Goal: Task Accomplishment & Management: Use online tool/utility

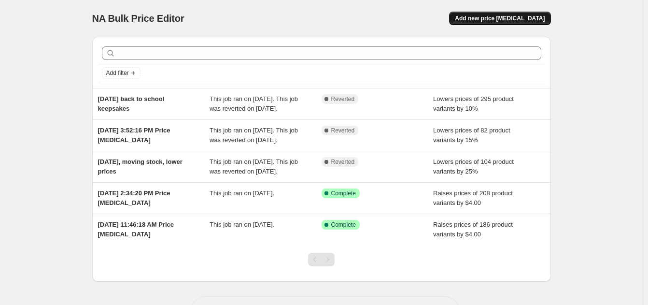
click at [489, 18] on span "Add new price [MEDICAL_DATA]" at bounding box center [500, 18] width 90 height 8
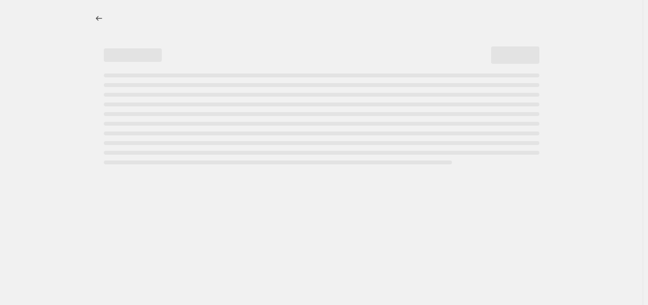
select select "percentage"
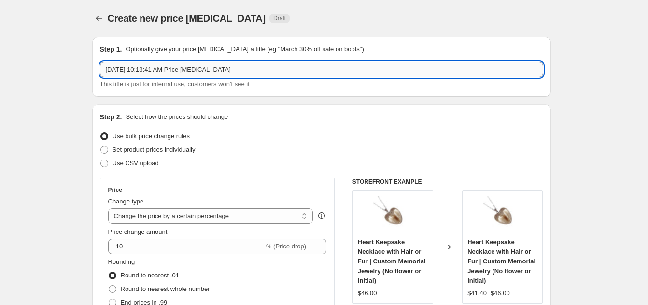
drag, startPoint x: 183, startPoint y: 70, endPoint x: 269, endPoint y: 69, distance: 86.4
click at [269, 69] on input "[DATE] 10:13:41 AM Price [MEDICAL_DATA]" at bounding box center [321, 69] width 443 height 15
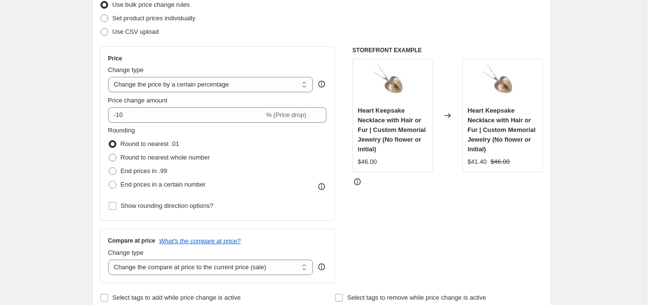
scroll to position [136, 0]
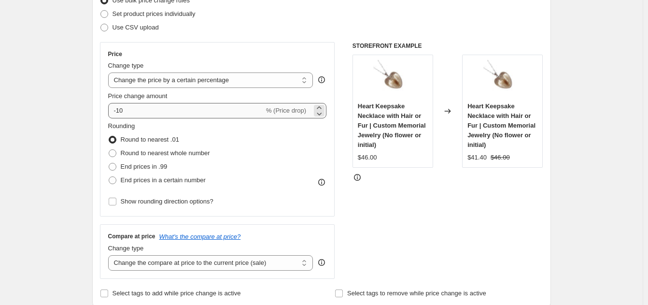
type input "[DATE] Price update for inflation 2025"
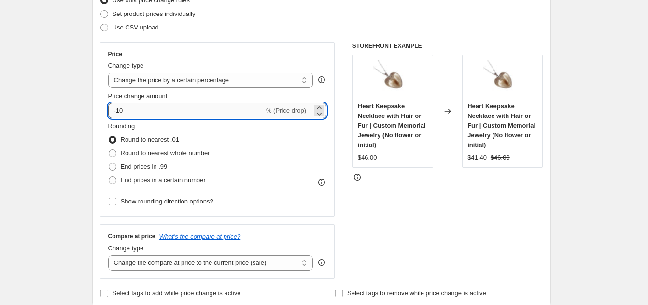
click at [149, 112] on input "-10" at bounding box center [186, 110] width 156 height 15
click at [321, 108] on icon at bounding box center [319, 107] width 4 height 2
drag, startPoint x: 157, startPoint y: 114, endPoint x: 90, endPoint y: 103, distance: 68.0
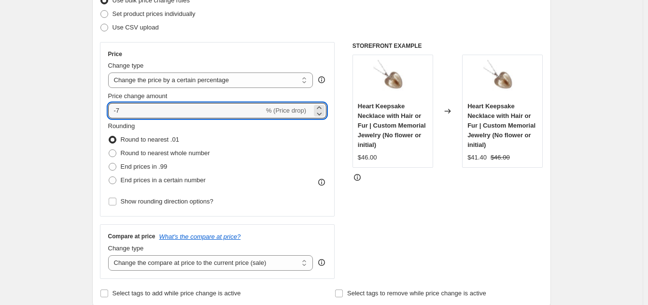
type input "20"
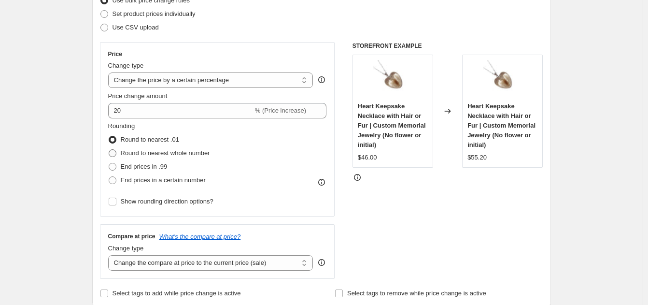
click at [140, 153] on span "Round to nearest whole number" at bounding box center [165, 152] width 89 height 7
click at [109, 150] on input "Round to nearest whole number" at bounding box center [109, 149] width 0 height 0
radio input "true"
click at [133, 201] on span "Show rounding direction options?" at bounding box center [167, 200] width 93 height 7
click at [116, 201] on input "Show rounding direction options?" at bounding box center [113, 201] width 8 height 8
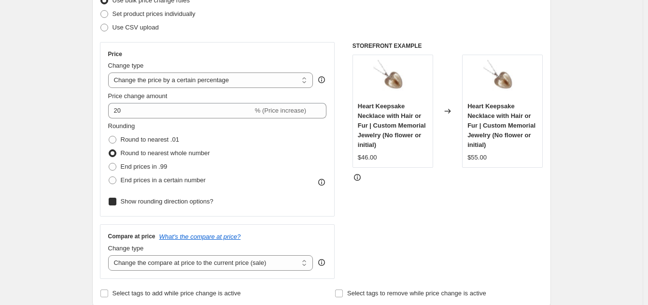
checkbox input "true"
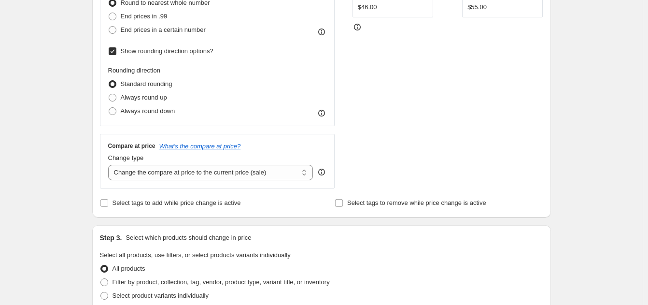
scroll to position [286, 0]
click at [148, 174] on select "Change the compare at price to the current price (sale) Change the compare at p…" at bounding box center [210, 171] width 205 height 15
select select "remove"
click at [110, 164] on select "Change the compare at price to the current price (sale) Change the compare at p…" at bounding box center [210, 171] width 205 height 15
click at [70, 199] on div "Create new price [MEDICAL_DATA]. This page is ready Create new price [MEDICAL_D…" at bounding box center [321, 234] width 643 height 1040
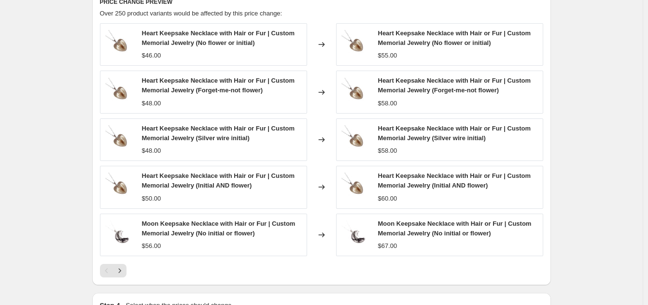
scroll to position [605, 0]
click at [125, 271] on icon "Next" at bounding box center [120, 271] width 10 height 10
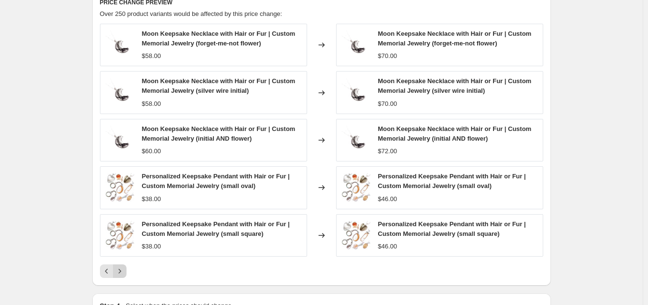
click at [125, 271] on icon "Next" at bounding box center [120, 271] width 10 height 10
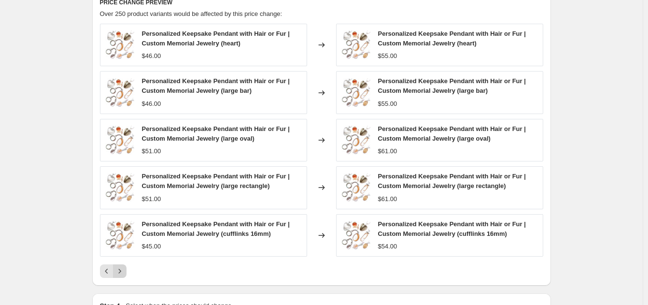
click at [125, 271] on icon "Next" at bounding box center [120, 271] width 10 height 10
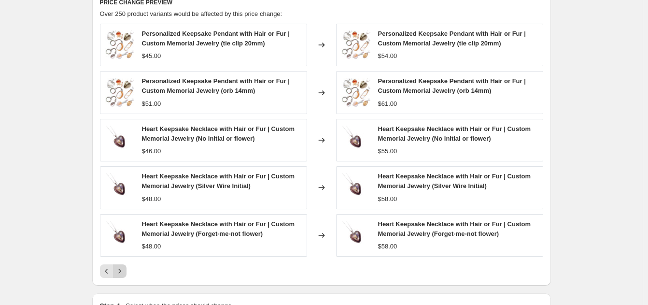
click at [125, 271] on icon "Next" at bounding box center [120, 271] width 10 height 10
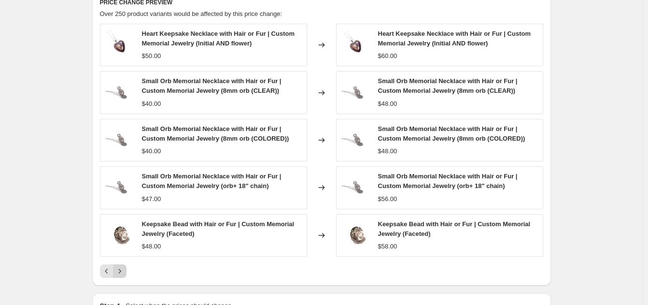
click at [125, 271] on icon "Next" at bounding box center [120, 271] width 10 height 10
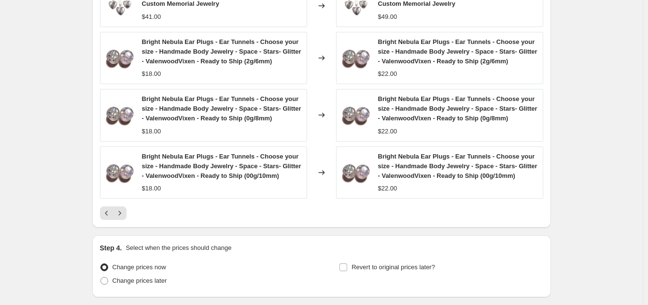
scroll to position [765, 0]
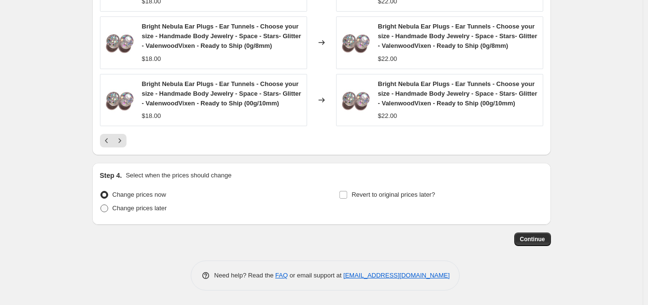
click at [106, 208] on span at bounding box center [104, 208] width 8 height 8
click at [101, 205] on input "Change prices later" at bounding box center [100, 204] width 0 height 0
radio input "true"
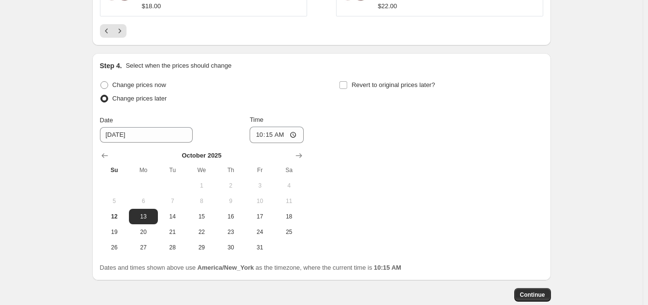
scroll to position [875, 0]
click at [176, 218] on span "14" at bounding box center [172, 216] width 21 height 8
type input "[DATE]"
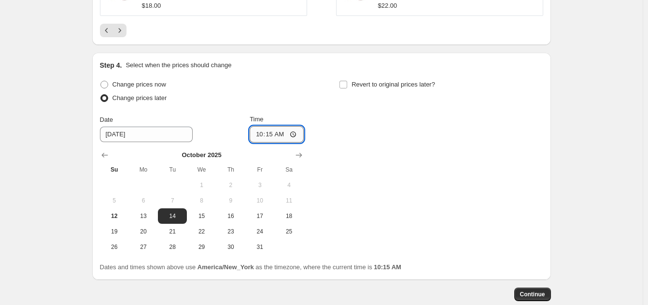
click at [266, 133] on input "10:15" at bounding box center [277, 134] width 54 height 16
type input "00:30"
click at [432, 202] on div "Change prices now Change prices later Date [DATE] Time 00:[DATE] Mo Tu We Th Fr…" at bounding box center [321, 166] width 443 height 177
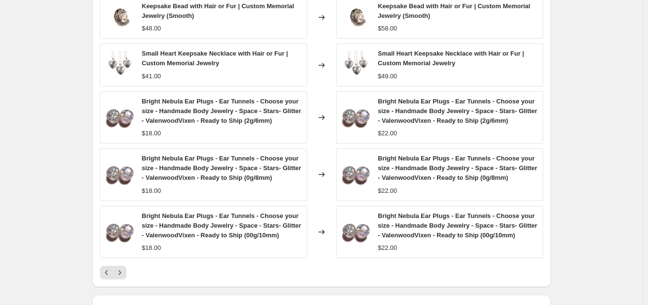
scroll to position [632, 0]
click at [124, 271] on icon "Next" at bounding box center [120, 273] width 10 height 10
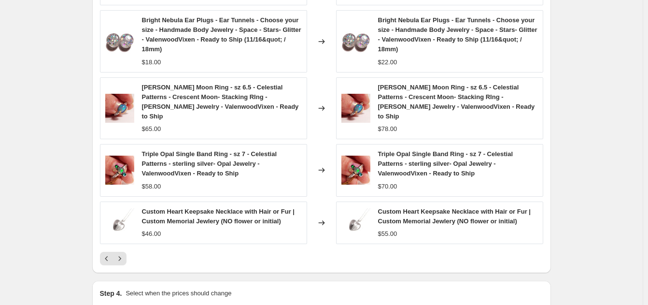
scroll to position [683, 0]
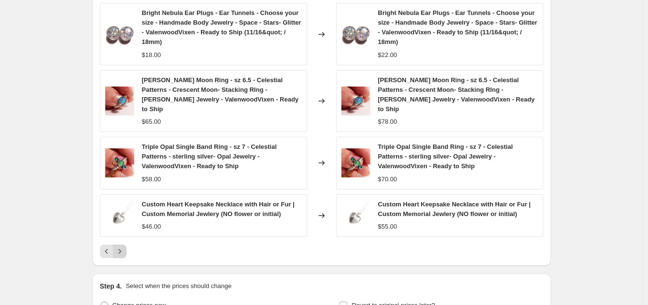
click at [126, 253] on button "Next" at bounding box center [120, 251] width 14 height 14
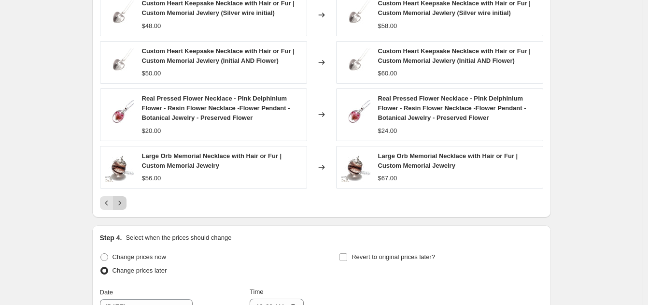
click at [122, 208] on icon "Next" at bounding box center [120, 203] width 10 height 10
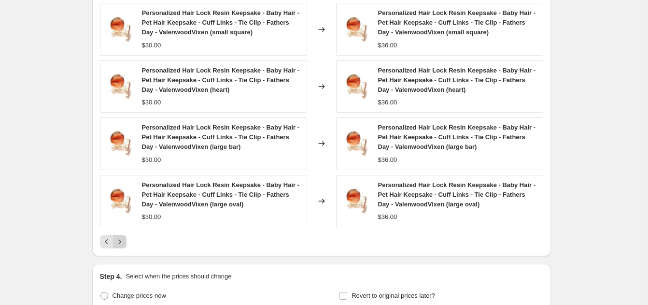
click at [123, 244] on icon "Next" at bounding box center [120, 242] width 10 height 10
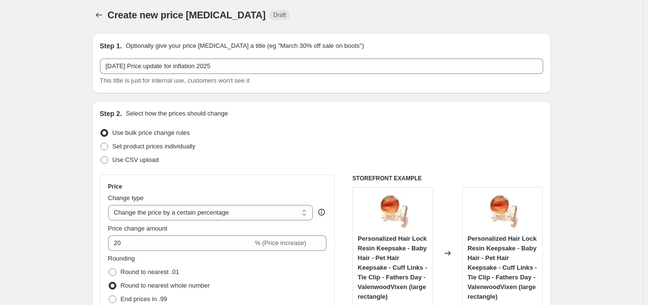
scroll to position [0, 0]
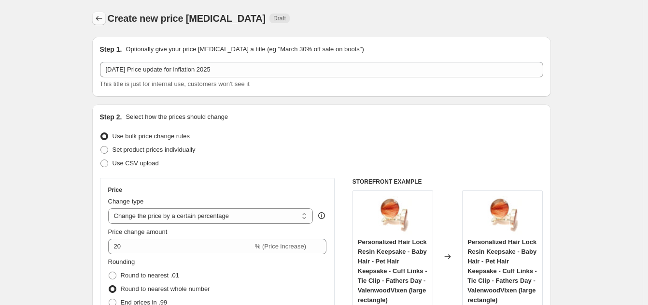
click at [104, 17] on icon "Price change jobs" at bounding box center [99, 19] width 10 height 10
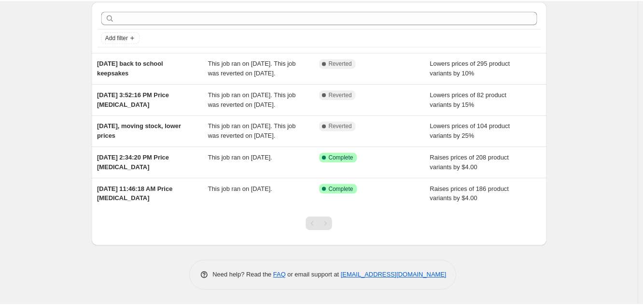
scroll to position [52, 0]
